Goal: Use online tool/utility: Utilize a website feature to perform a specific function

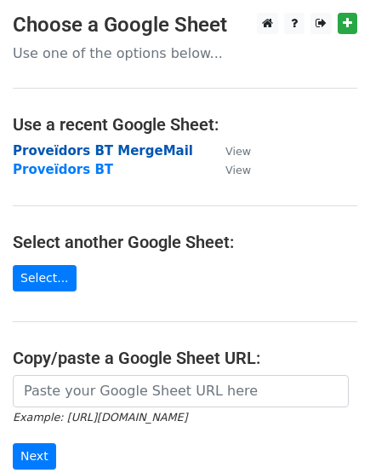
click at [129, 148] on strong "Proveïdors BT MergeMail" at bounding box center [103, 150] width 181 height 15
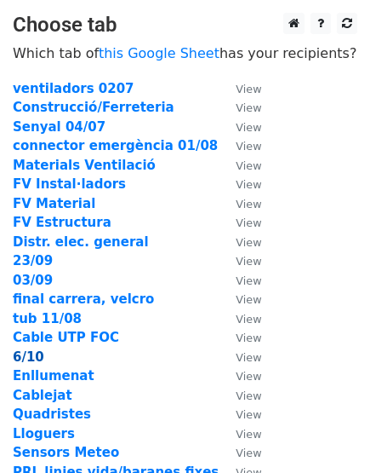
click at [32, 359] on strong "6/10" at bounding box center [29, 356] width 32 height 15
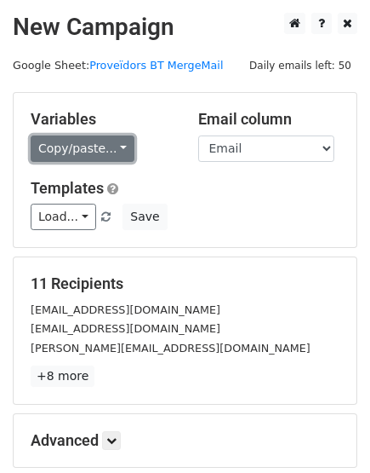
click at [92, 141] on link "Copy/paste..." at bounding box center [83, 148] width 104 height 26
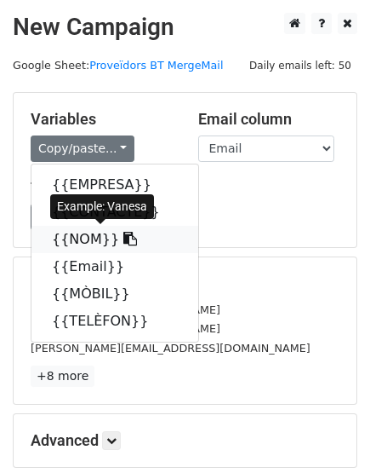
click at [78, 242] on link "{{NOM}}" at bounding box center [115, 239] width 167 height 27
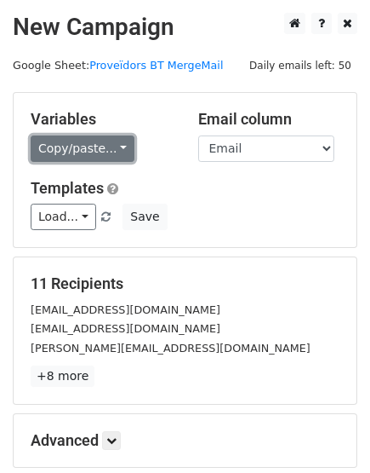
click at [114, 142] on link "Copy/paste..." at bounding box center [83, 148] width 104 height 26
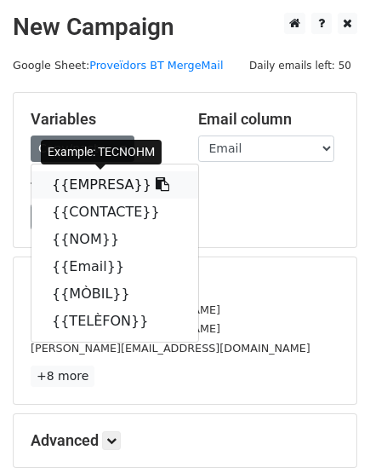
click at [156, 186] on icon at bounding box center [163, 184] width 14 height 14
